Goal: Answer question/provide support

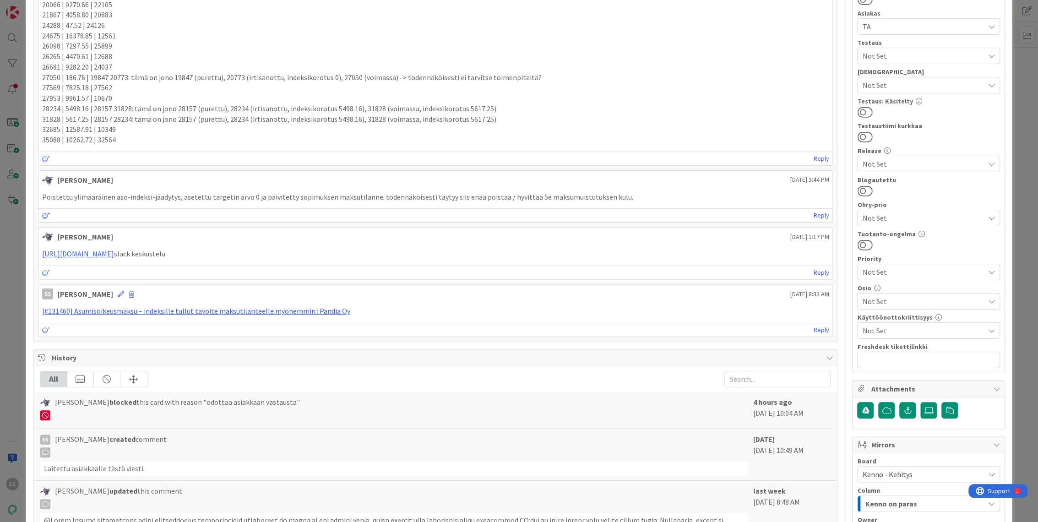
scroll to position [356, 0]
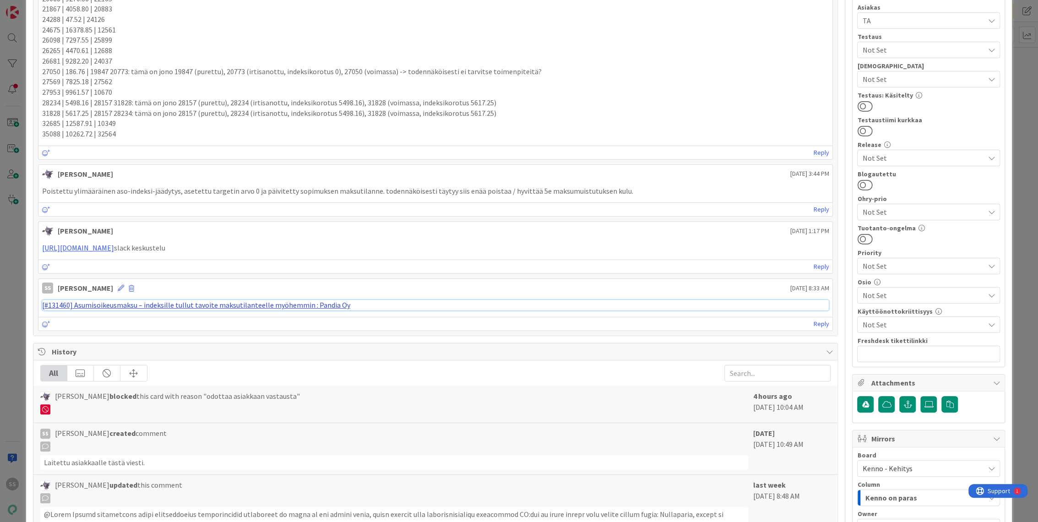
click at [201, 302] on link "[#131460] Asumisoikeusmaksu – indeksille tullut tavoite maksutilanteelle myöhem…" at bounding box center [196, 304] width 308 height 9
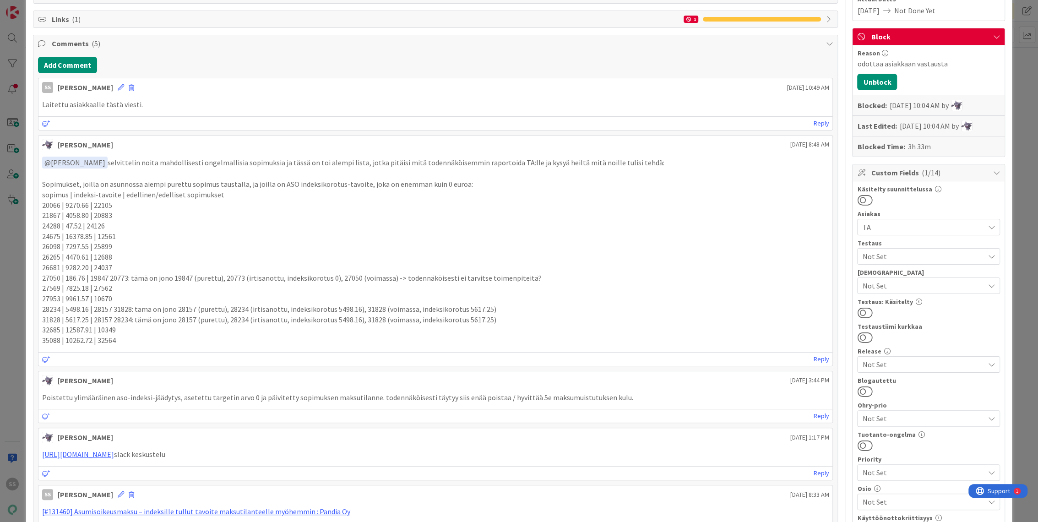
scroll to position [51, 0]
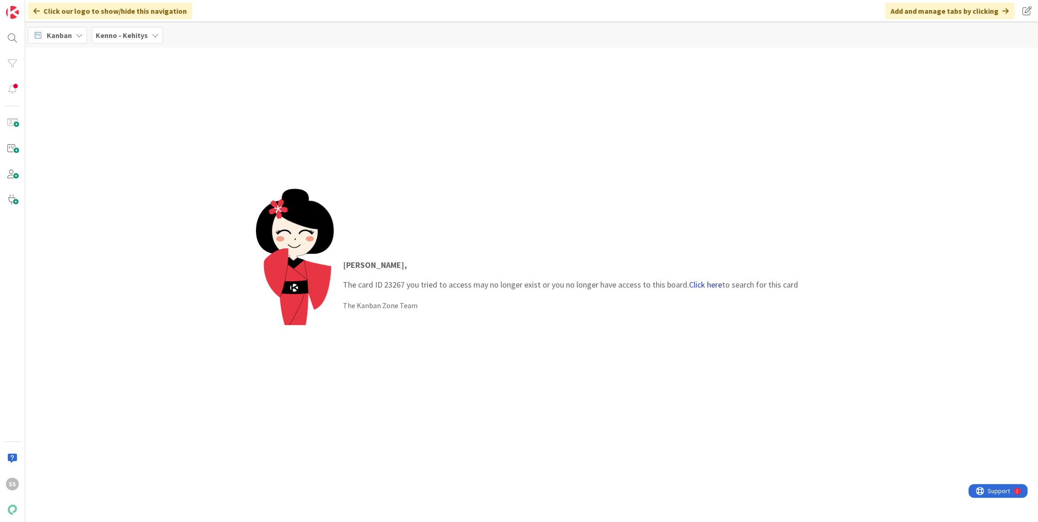
click at [706, 286] on link "Click here" at bounding box center [705, 284] width 33 height 11
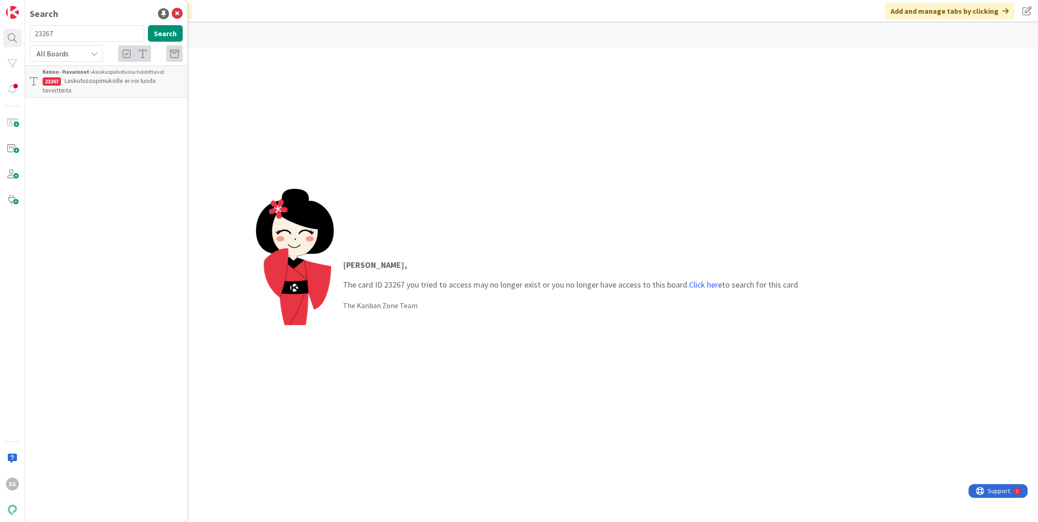
click at [117, 85] on p "Laskutussopimuksille ei voi luoda tavoitteita" at bounding box center [113, 85] width 140 height 19
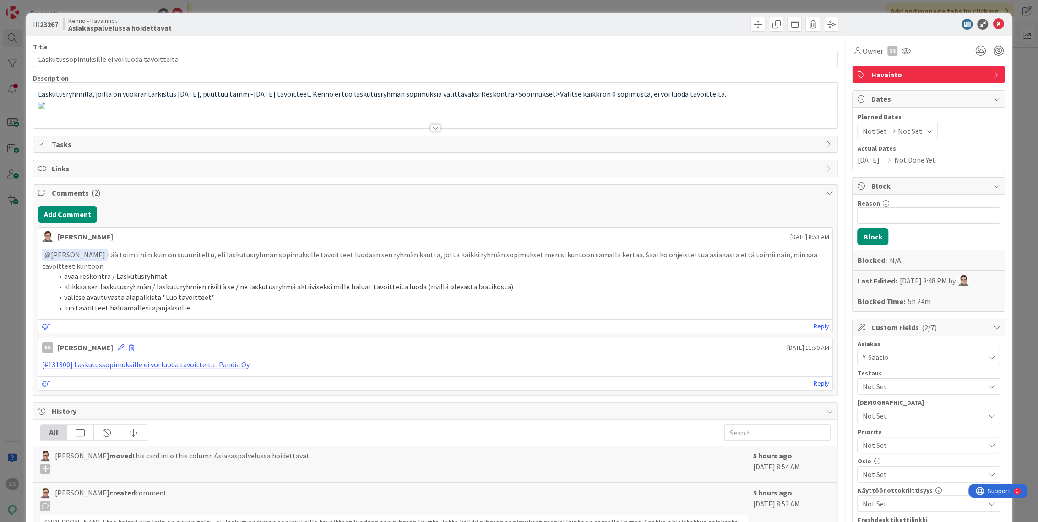
click at [432, 129] on div at bounding box center [435, 127] width 10 height 7
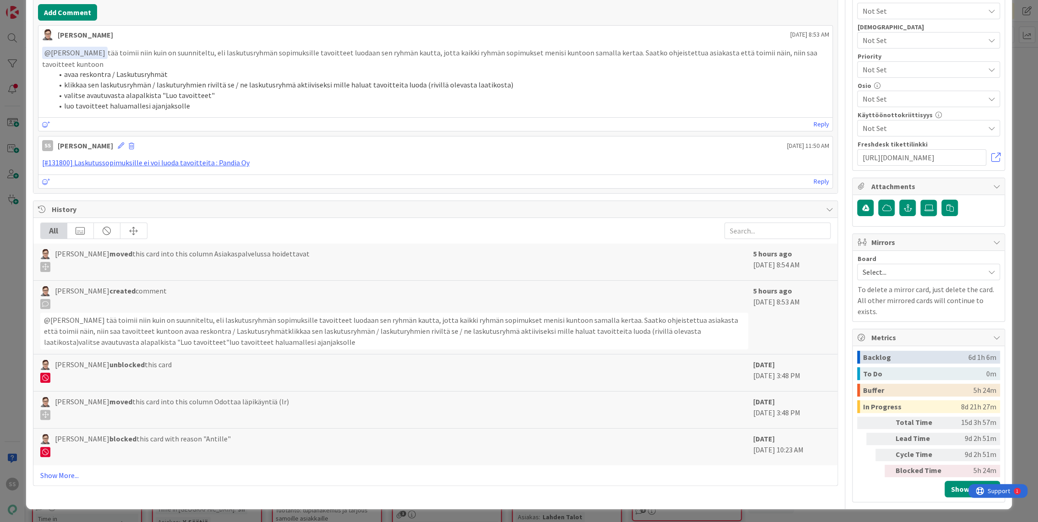
scroll to position [458, 0]
click at [174, 167] on link "[#131800] Laskutussopimuksille ei voi luoda tavoitteita : Pandia Oy" at bounding box center [145, 162] width 207 height 9
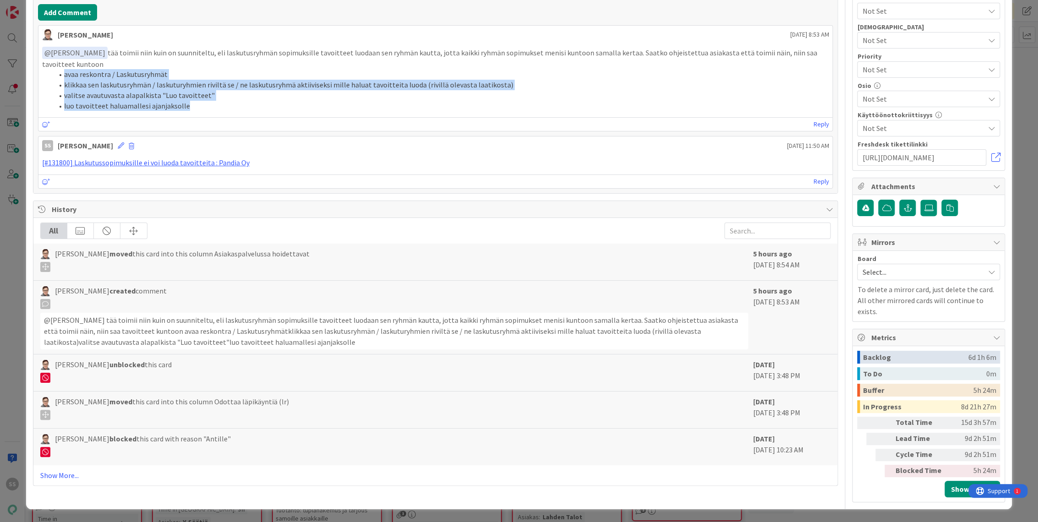
drag, startPoint x: 205, startPoint y: 326, endPoint x: 53, endPoint y: 296, distance: 154.4
click at [53, 111] on ol "avaa reskontra / Laskutusryhmät klikkaa sen laskutusryhmän / laskuturyhmien riv…" at bounding box center [435, 90] width 787 height 42
copy ol "avaa reskontra / Laskutusryhmät klikkaa sen laskutusryhmän / laskuturyhmien riv…"
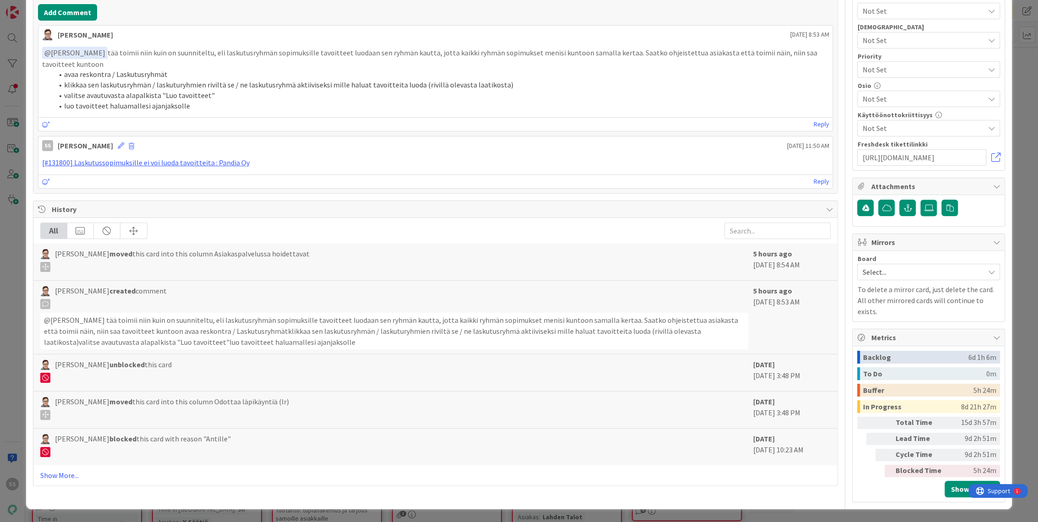
click at [368, 69] on p "﻿ @ [PERSON_NAME] ﻿ tää toimii niin kuin on suunniteltu, eli laskutusryhmän sop…" at bounding box center [435, 58] width 787 height 22
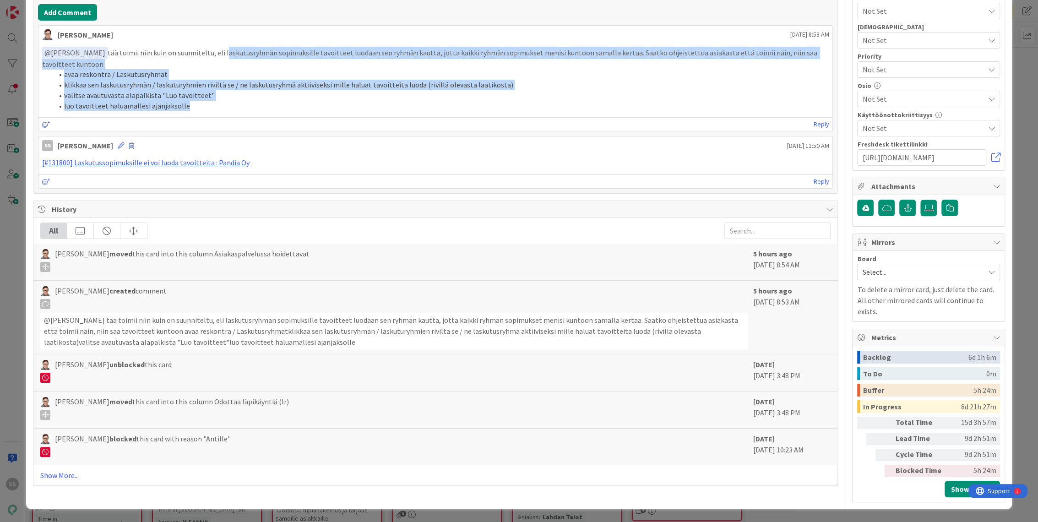
drag, startPoint x: 208, startPoint y: 271, endPoint x: 256, endPoint y: 322, distance: 70.6
click at [256, 111] on div "﻿ @ [PERSON_NAME] ﻿ tää toimii niin kuin on suunniteltu, eli laskutusryhmän sop…" at bounding box center [435, 79] width 787 height 64
copy div "laskutusryhmän sopimuksille tavoitteet luodaan sen ryhmän kautta, jotta kaikki …"
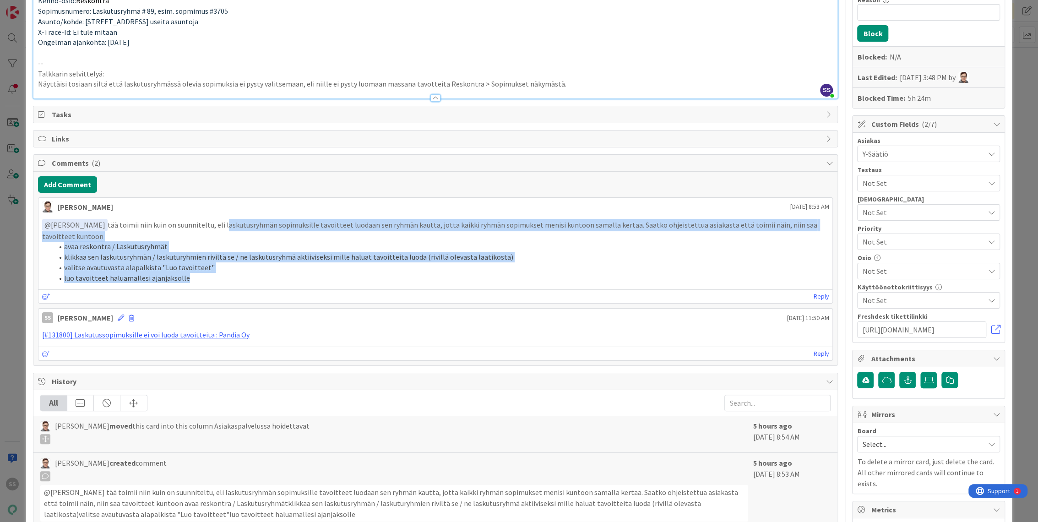
scroll to position [0, 0]
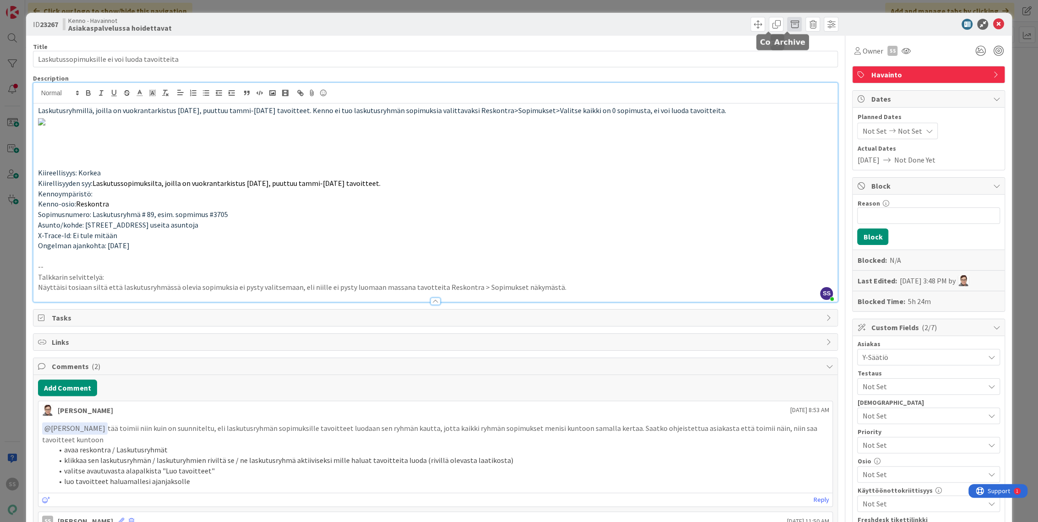
click at [787, 22] on span at bounding box center [794, 24] width 15 height 15
click at [806, 72] on button "Archive" at bounding box center [810, 67] width 36 height 16
